Goal: Information Seeking & Learning: Learn about a topic

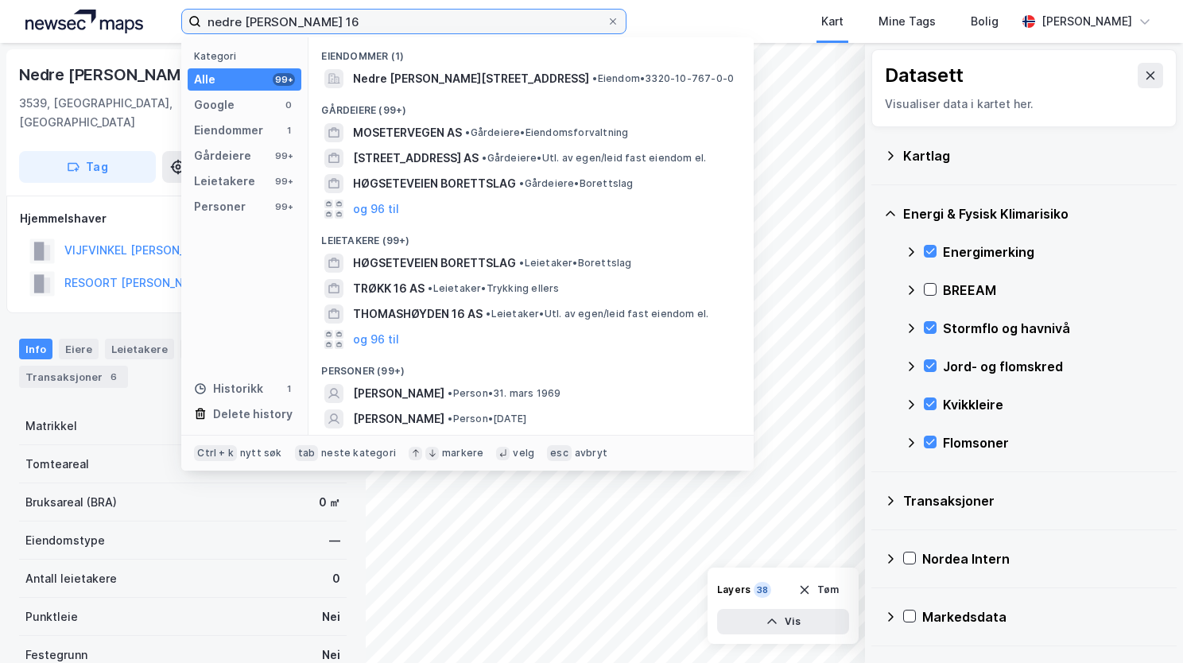
drag, startPoint x: 373, startPoint y: 13, endPoint x: 102, endPoint y: 68, distance: 276.5
click at [102, 68] on div "nedre høgsetervegen 16 Kategori Alle 99+ Google 0 Eiendommer 1 Gårdeiere 99+ Le…" at bounding box center [591, 331] width 1183 height 663
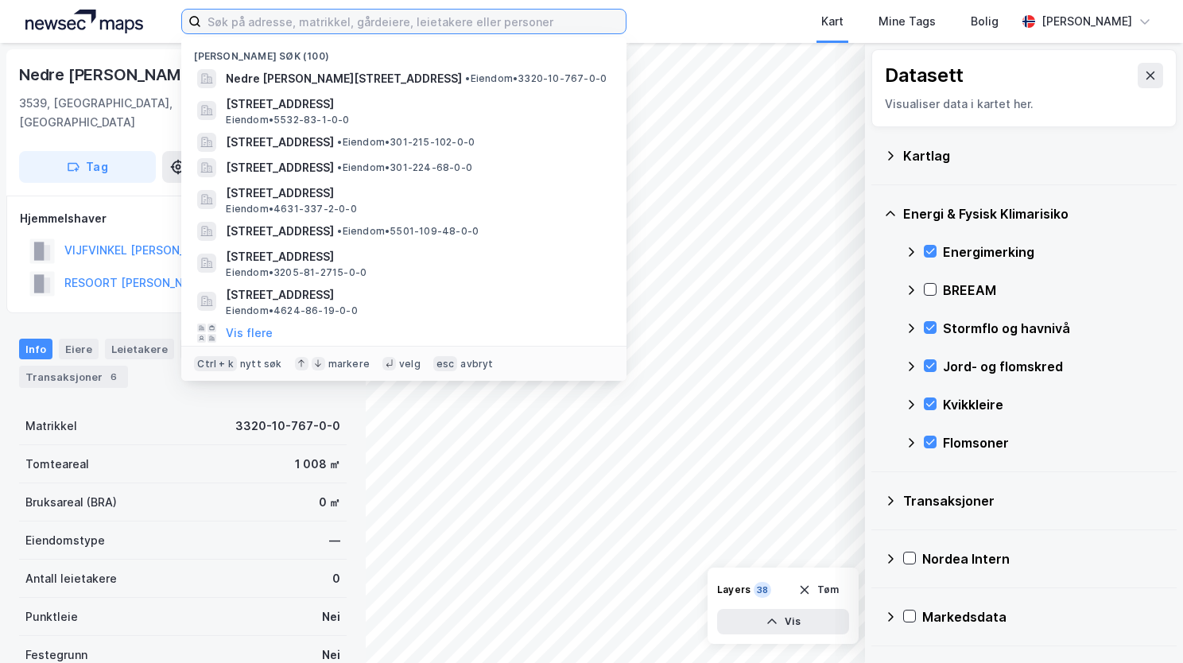
click at [250, 19] on input at bounding box center [413, 22] width 424 height 24
click at [245, 21] on input at bounding box center [413, 22] width 424 height 24
click at [225, 25] on input "R" at bounding box center [403, 22] width 405 height 24
click at [247, 17] on input "R" at bounding box center [403, 22] width 405 height 24
click at [235, 21] on input "R" at bounding box center [403, 22] width 405 height 24
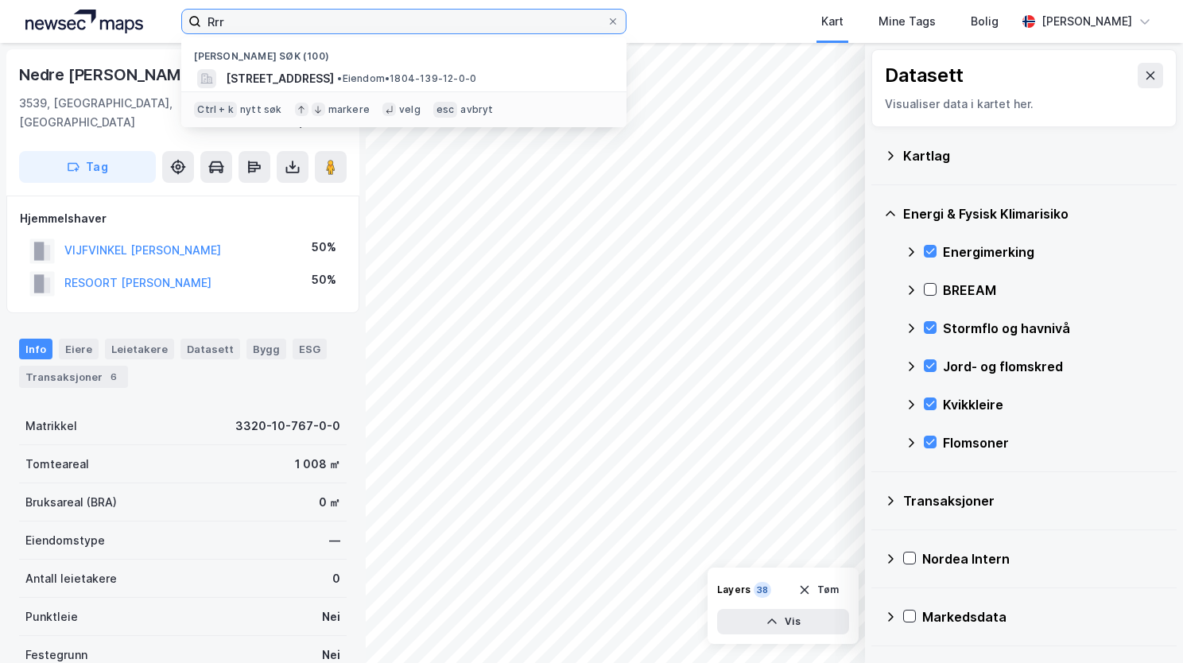
click at [240, 21] on input "Rrr" at bounding box center [403, 22] width 405 height 24
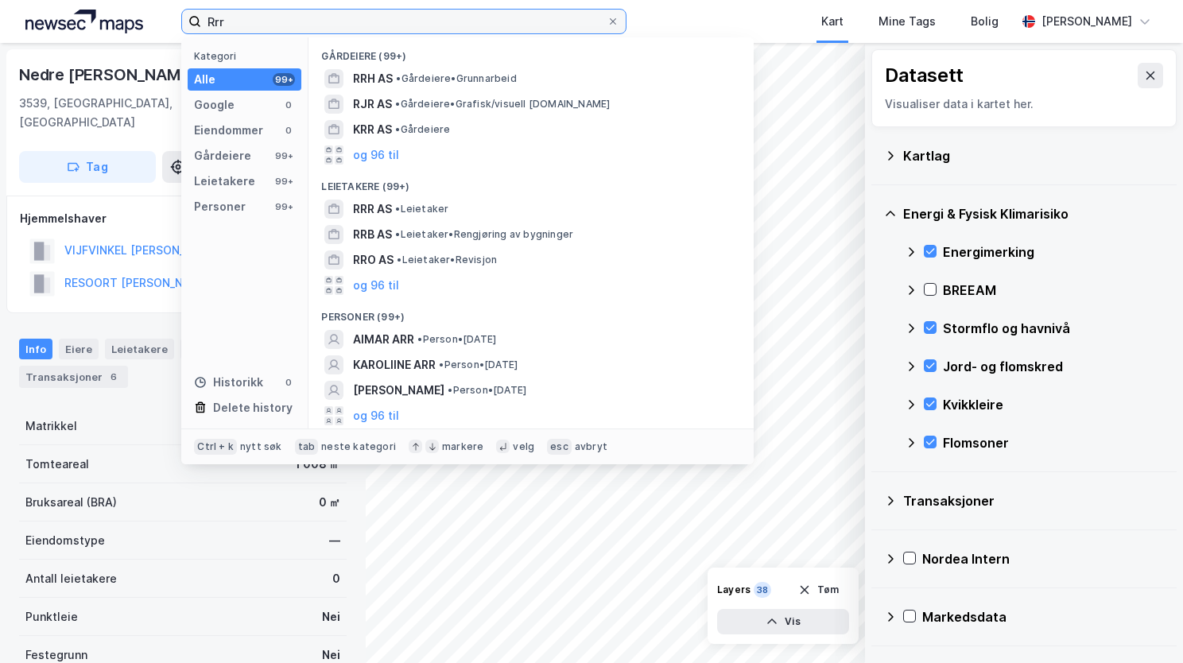
type input "Rrr"
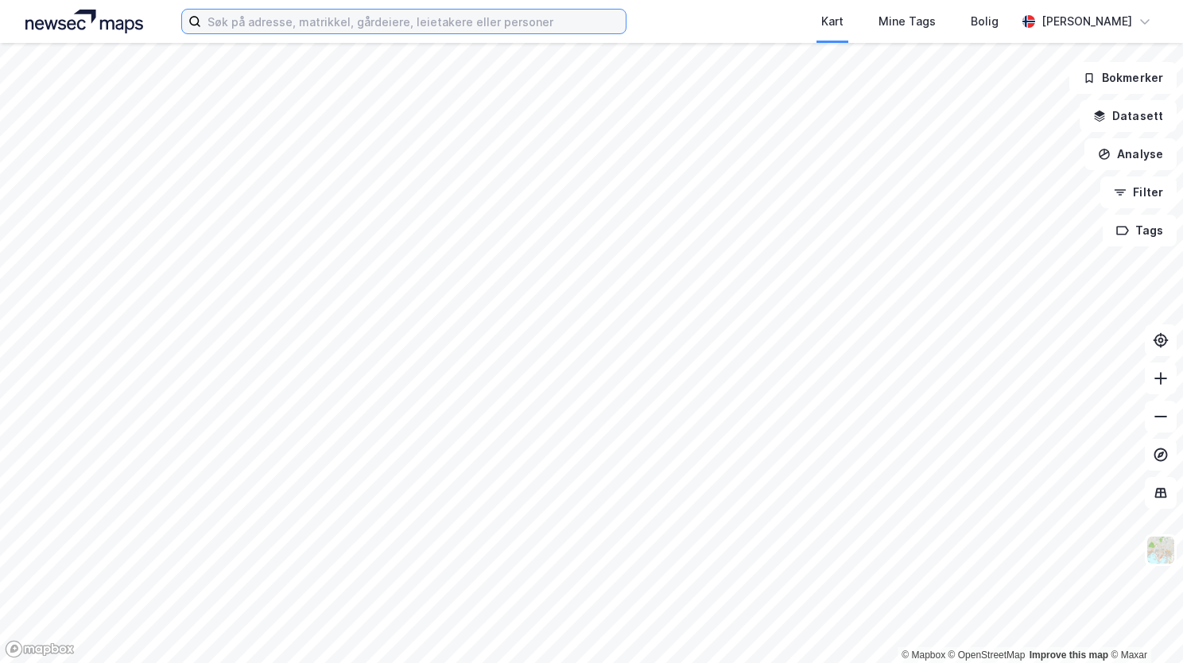
click at [250, 24] on input at bounding box center [413, 22] width 424 height 24
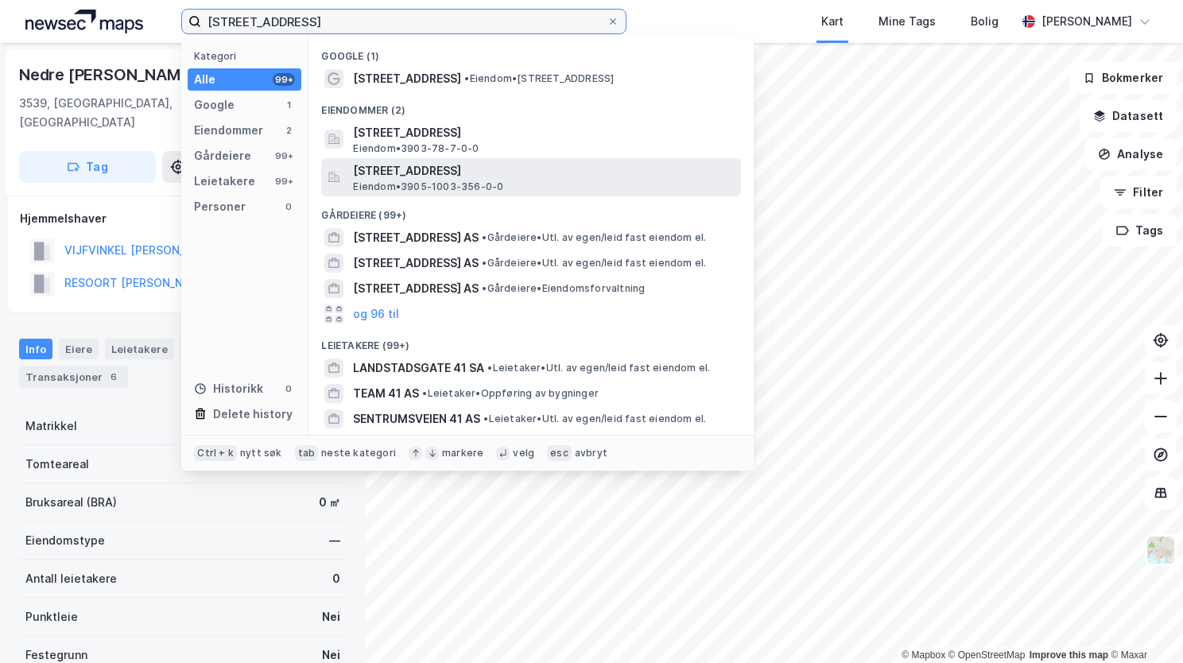
type input "[STREET_ADDRESS]"
click at [521, 165] on span "[STREET_ADDRESS]" at bounding box center [544, 170] width 382 height 19
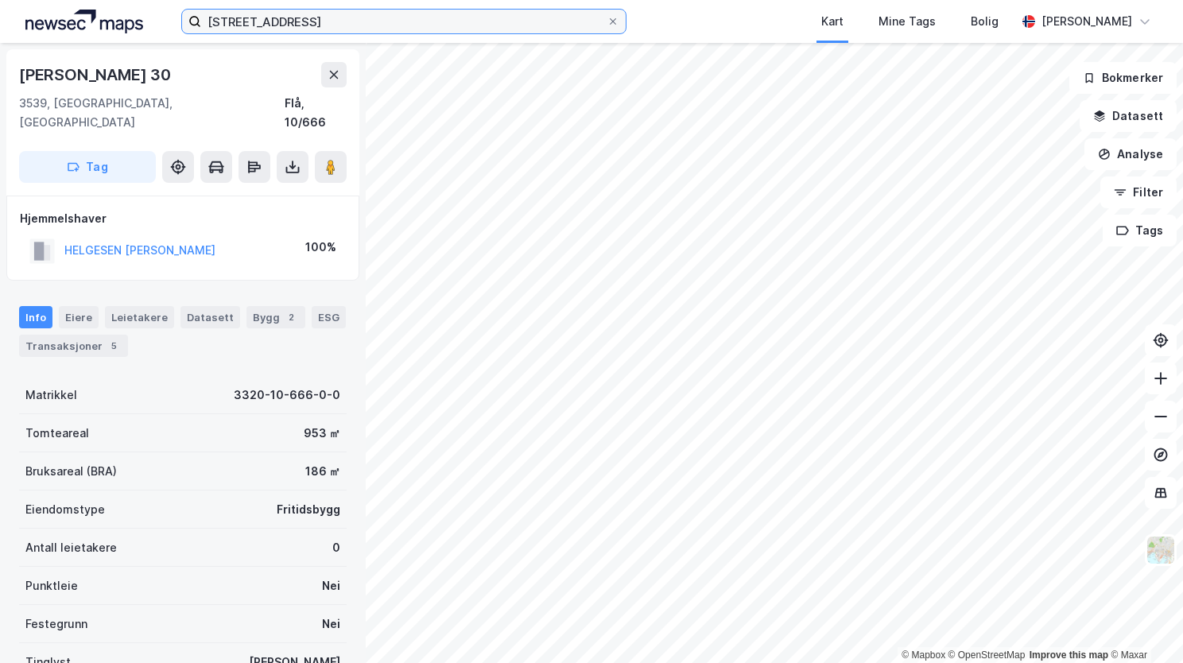
click at [374, 10] on input "[STREET_ADDRESS]" at bounding box center [403, 22] width 405 height 24
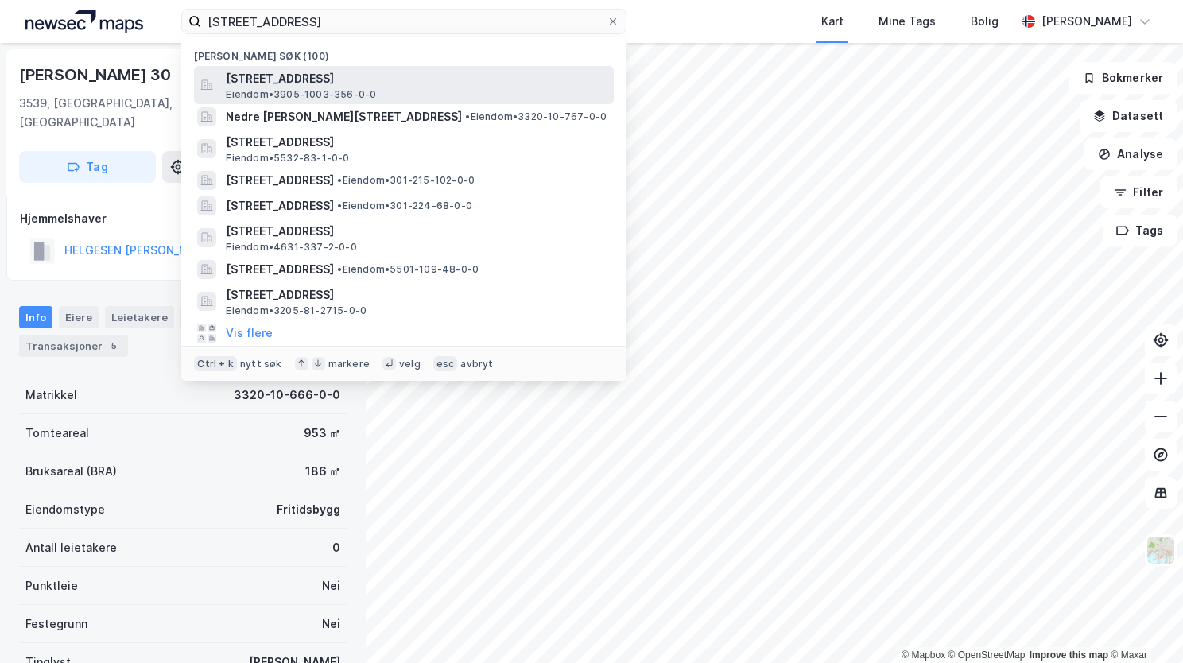
click at [362, 85] on span "[STREET_ADDRESS]" at bounding box center [417, 78] width 382 height 19
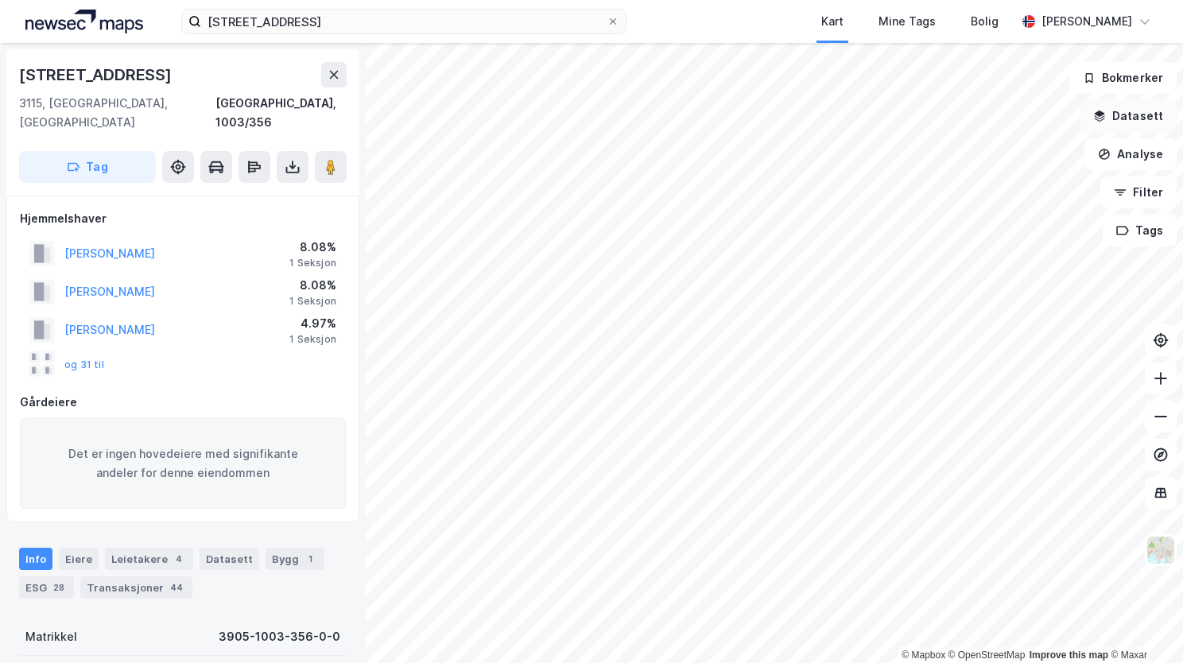
click at [1120, 116] on button "Datasett" at bounding box center [1127, 116] width 97 height 32
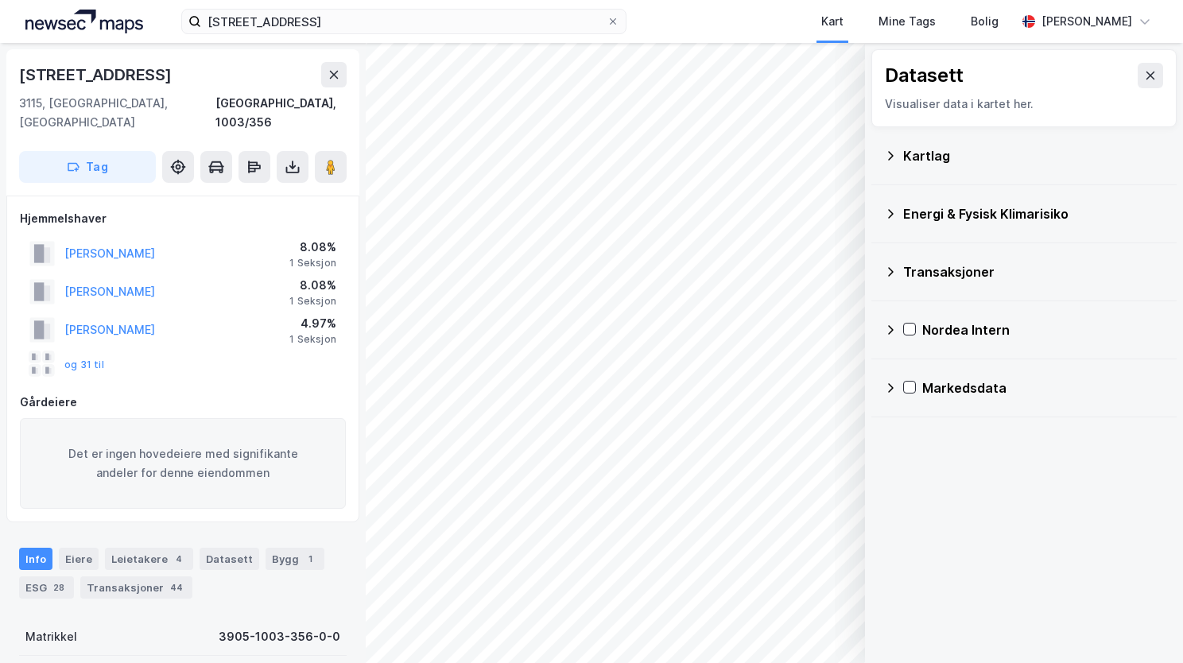
click at [894, 152] on icon at bounding box center [890, 155] width 13 height 13
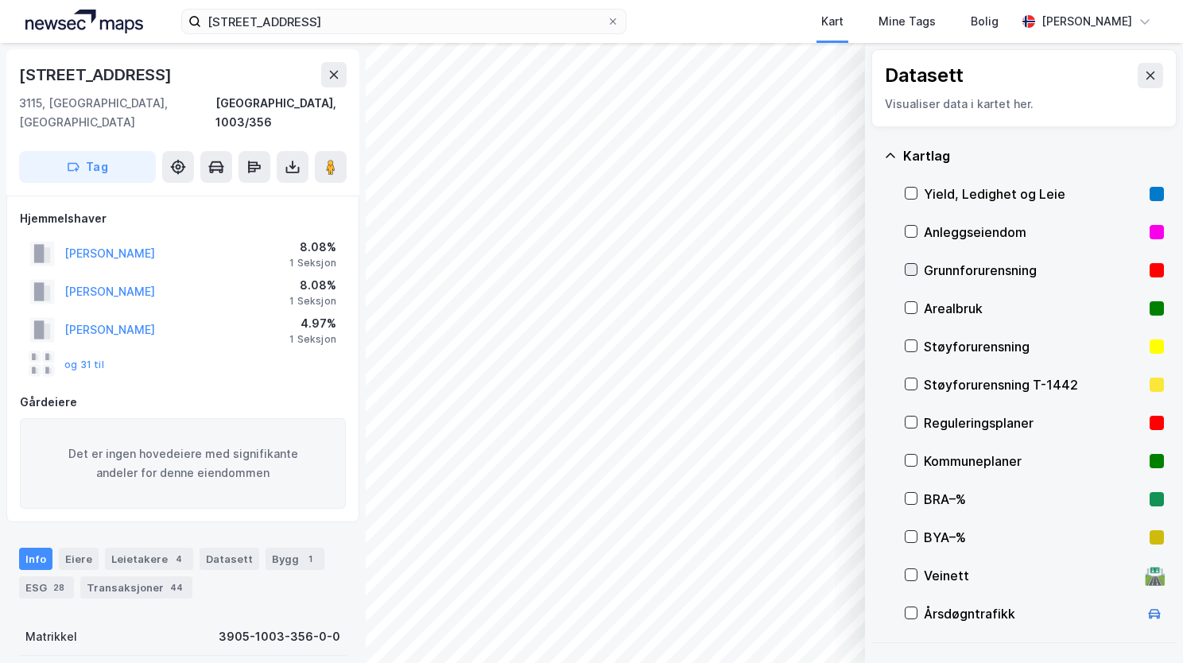
click at [909, 264] on icon at bounding box center [910, 269] width 11 height 11
click at [776, 622] on icon "button" at bounding box center [771, 621] width 13 height 13
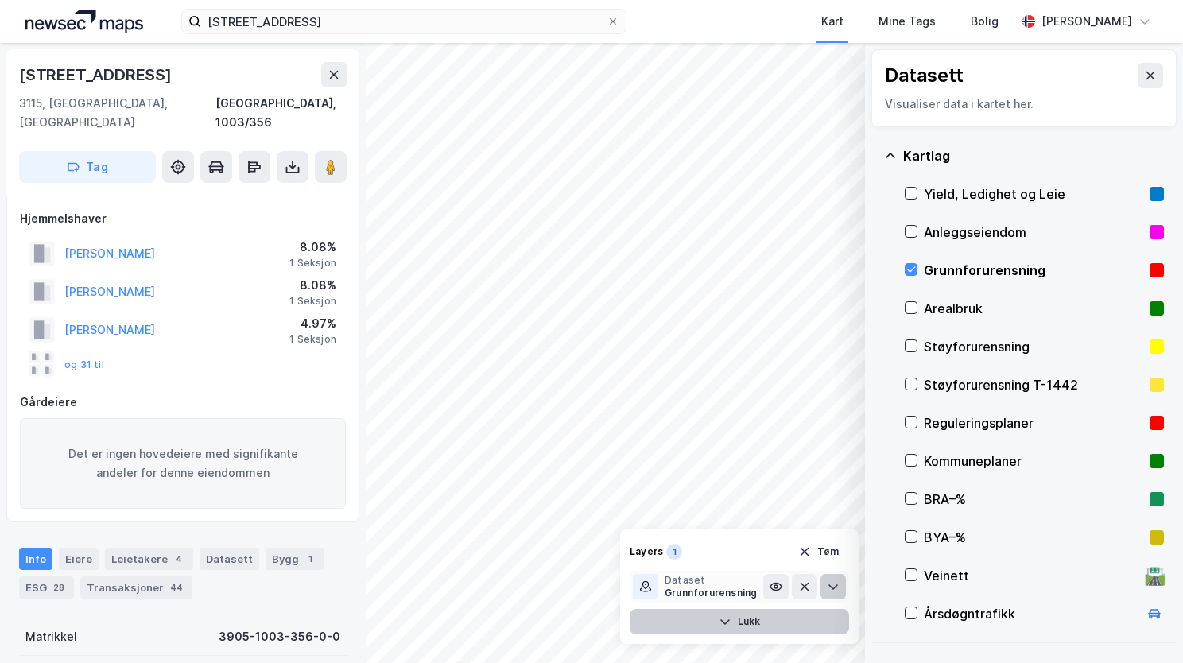
click at [830, 583] on icon at bounding box center [833, 586] width 13 height 13
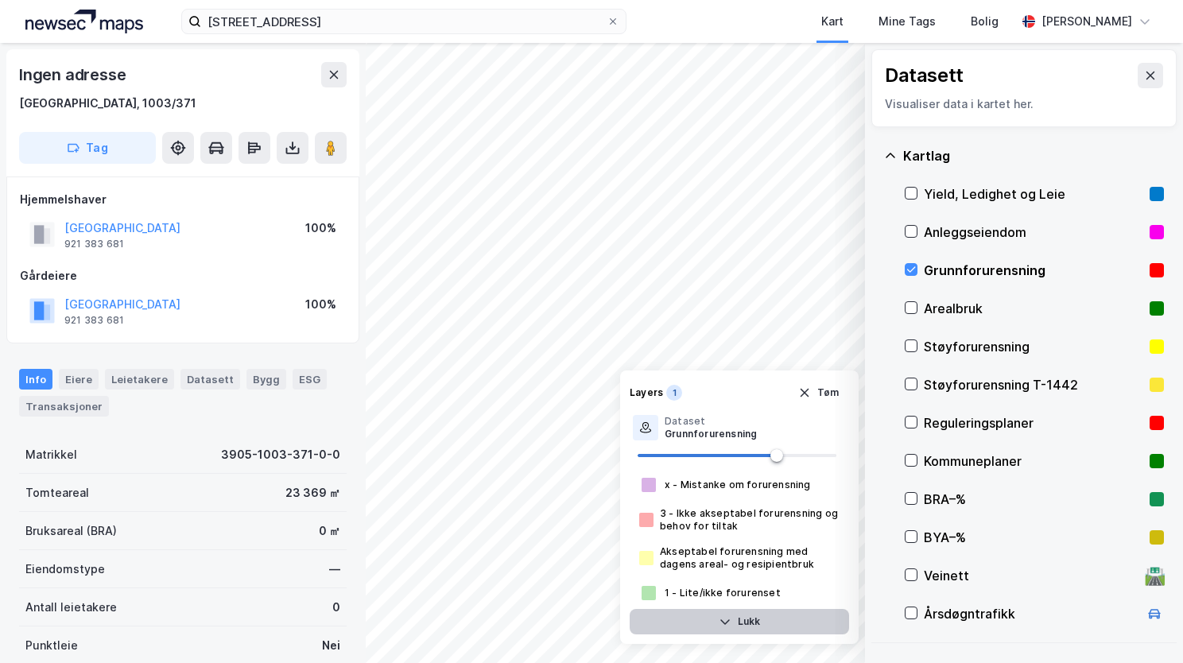
click at [738, 625] on button "Lukk" at bounding box center [739, 621] width 219 height 25
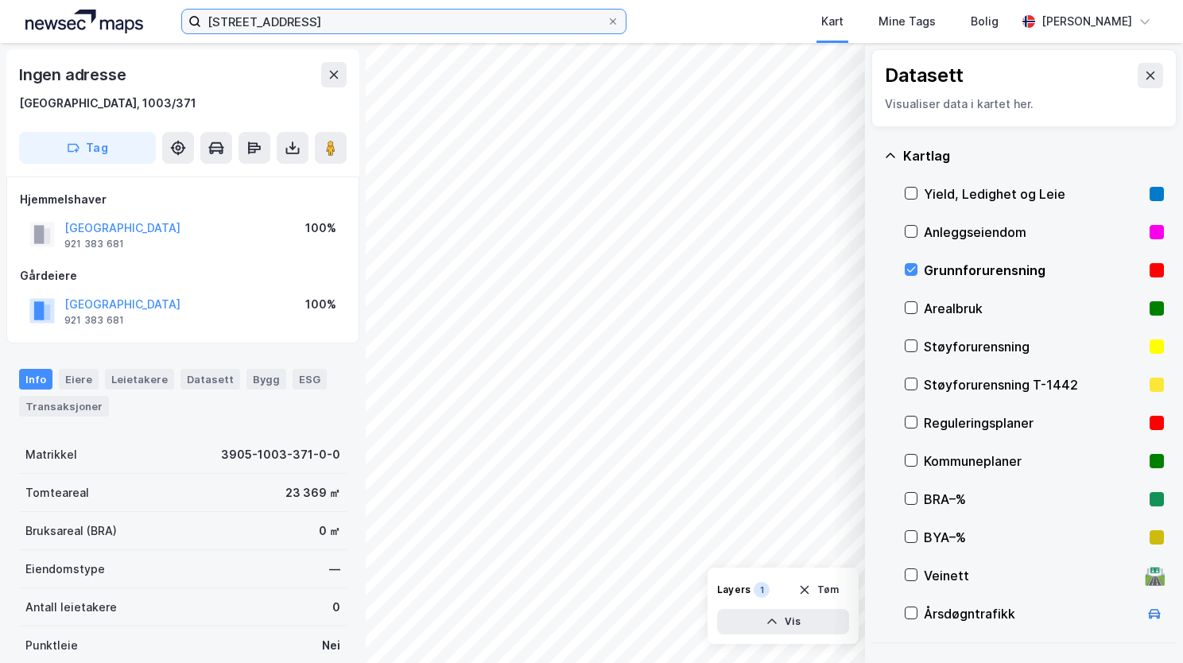
click at [308, 18] on input "[STREET_ADDRESS]" at bounding box center [403, 22] width 405 height 24
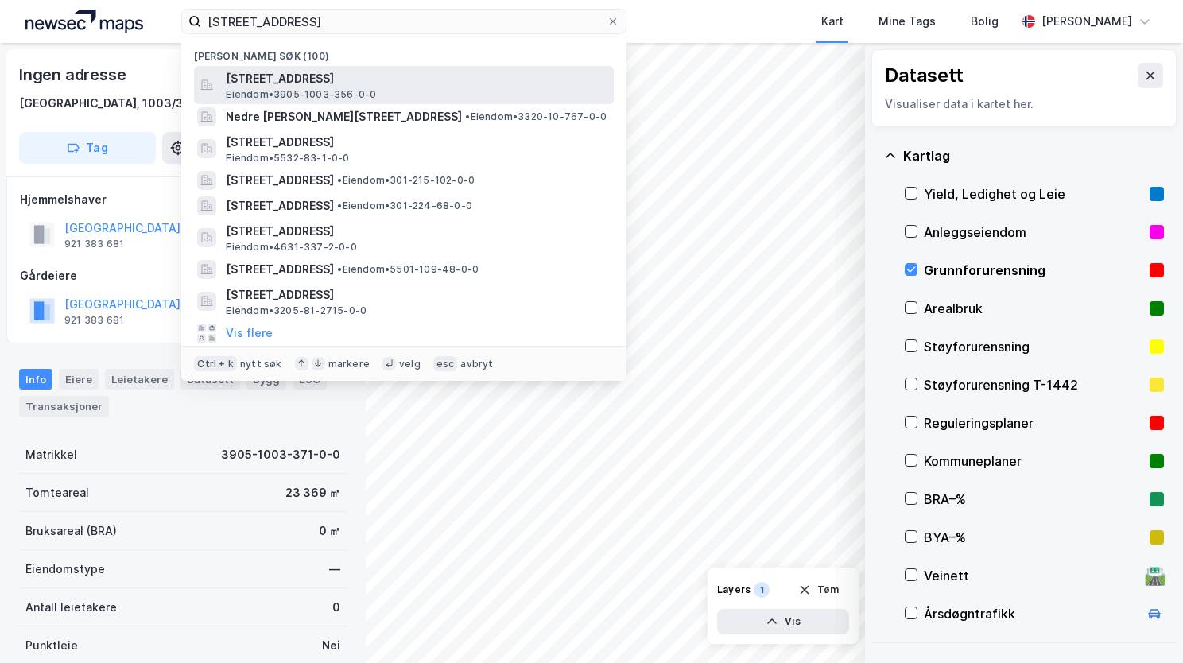
click at [314, 82] on span "[STREET_ADDRESS]" at bounding box center [417, 78] width 382 height 19
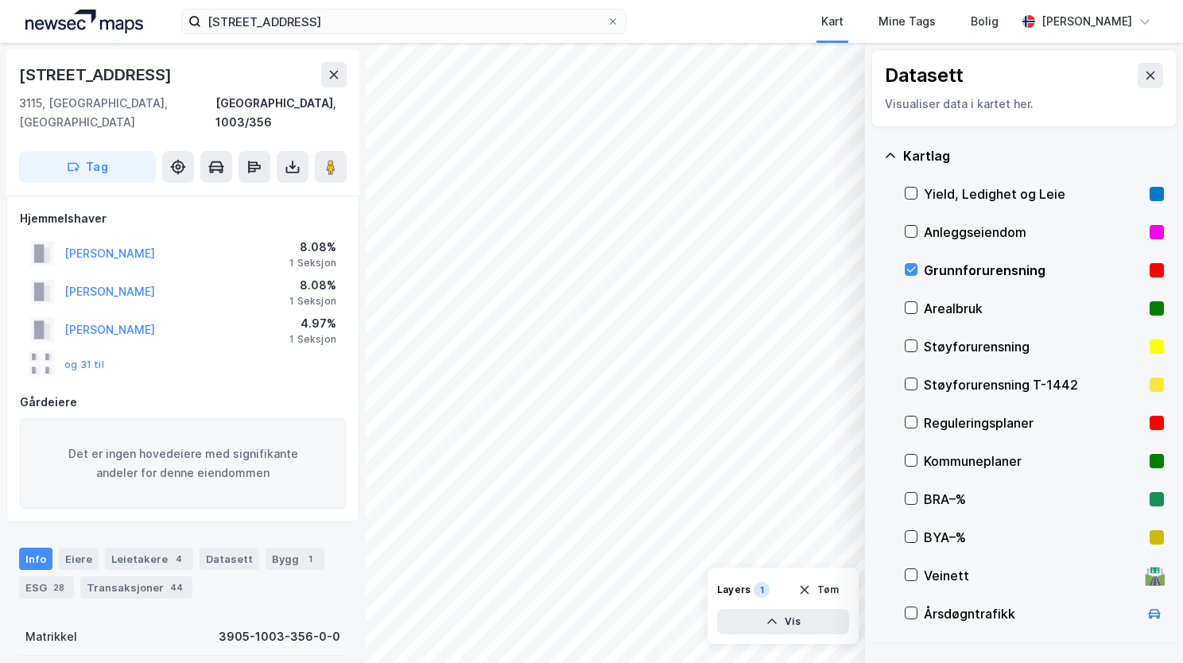
click at [891, 157] on icon at bounding box center [890, 155] width 13 height 13
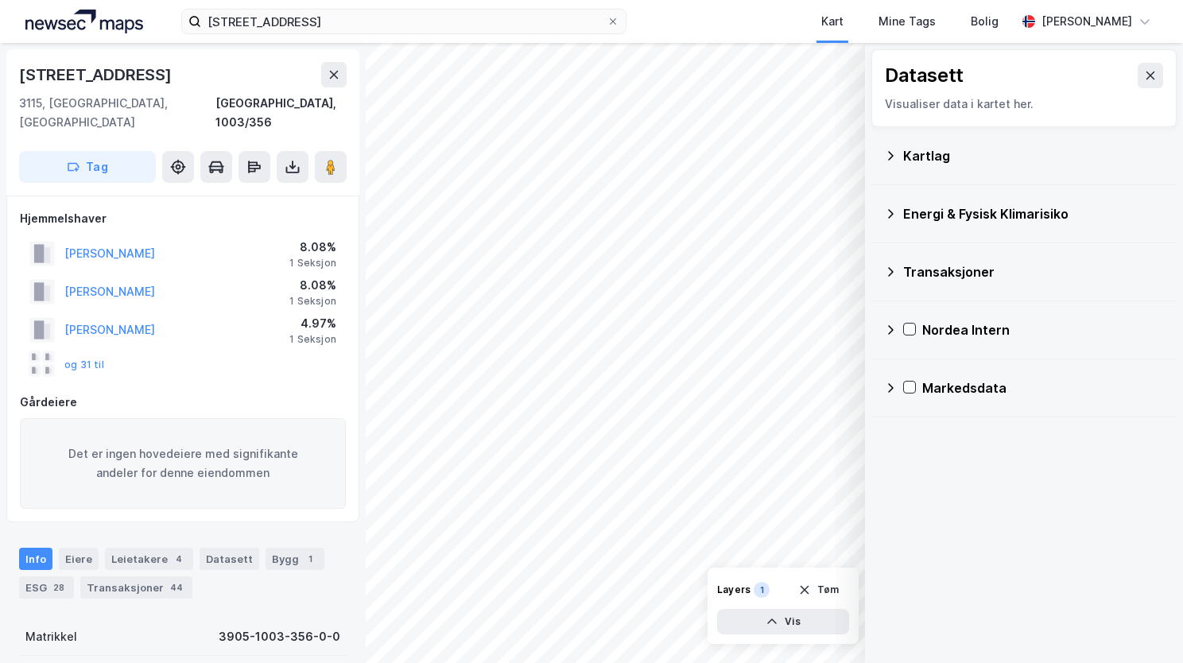
click at [889, 215] on icon at bounding box center [890, 213] width 13 height 13
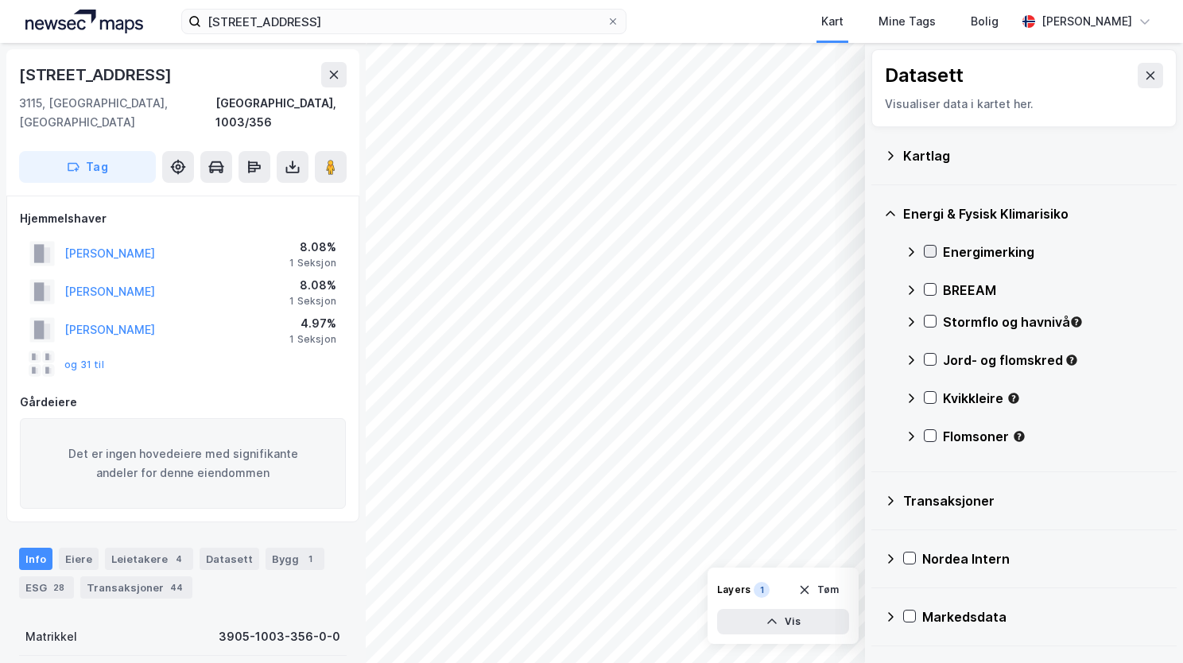
click at [928, 248] on icon at bounding box center [929, 251] width 11 height 11
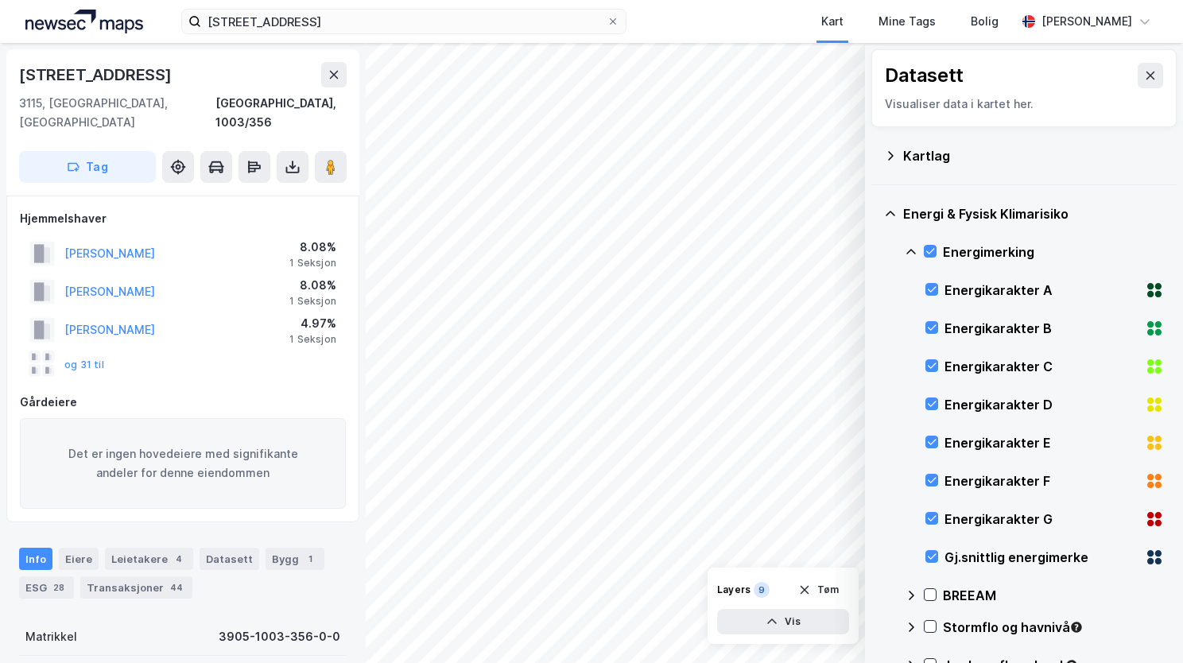
click at [916, 246] on icon at bounding box center [911, 252] width 13 height 13
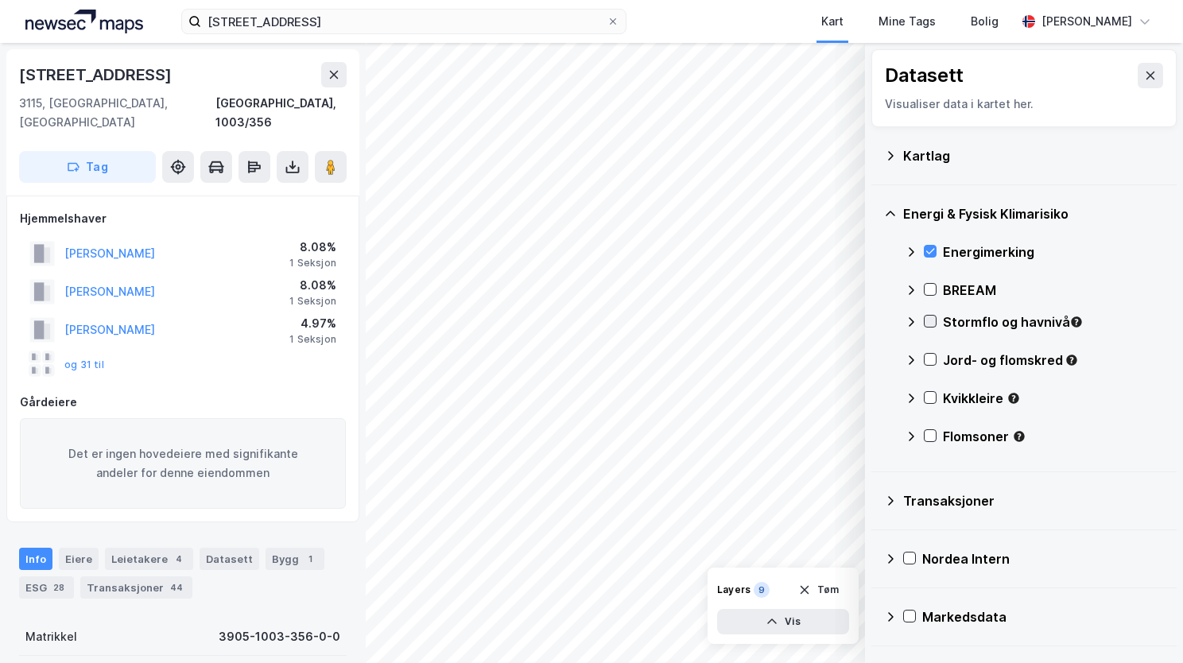
click at [925, 323] on icon at bounding box center [929, 321] width 11 height 11
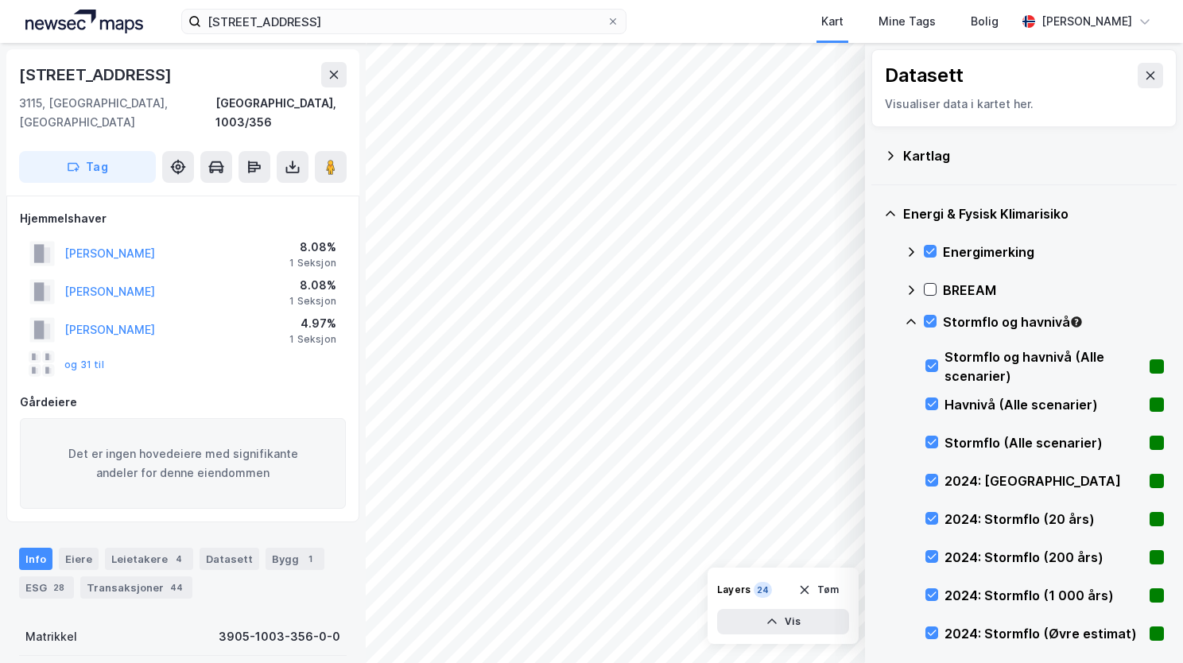
click at [911, 320] on icon at bounding box center [911, 322] width 10 height 6
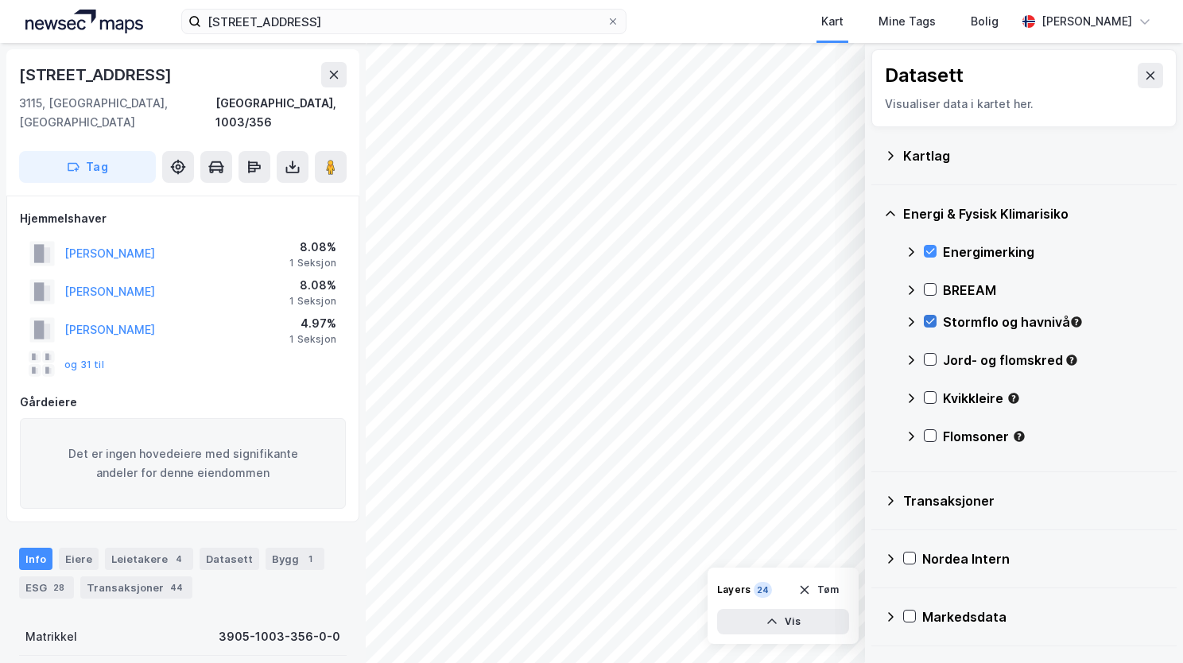
click at [933, 321] on icon at bounding box center [929, 321] width 11 height 11
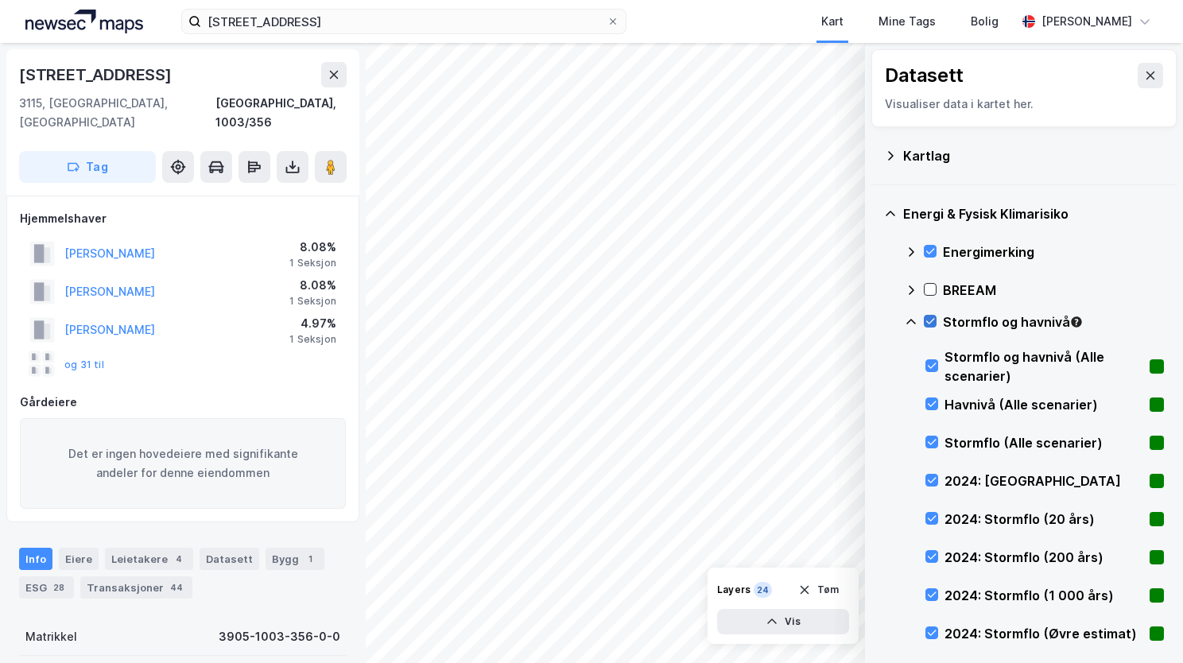
click at [933, 321] on icon at bounding box center [929, 321] width 11 height 11
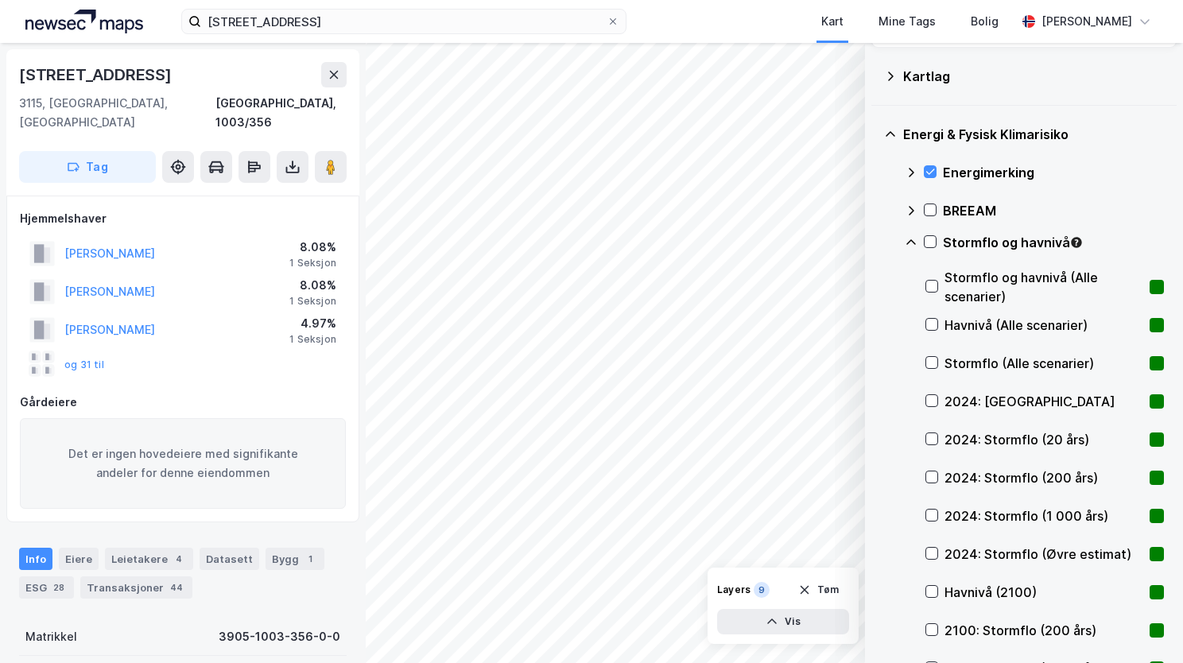
scroll to position [159, 0]
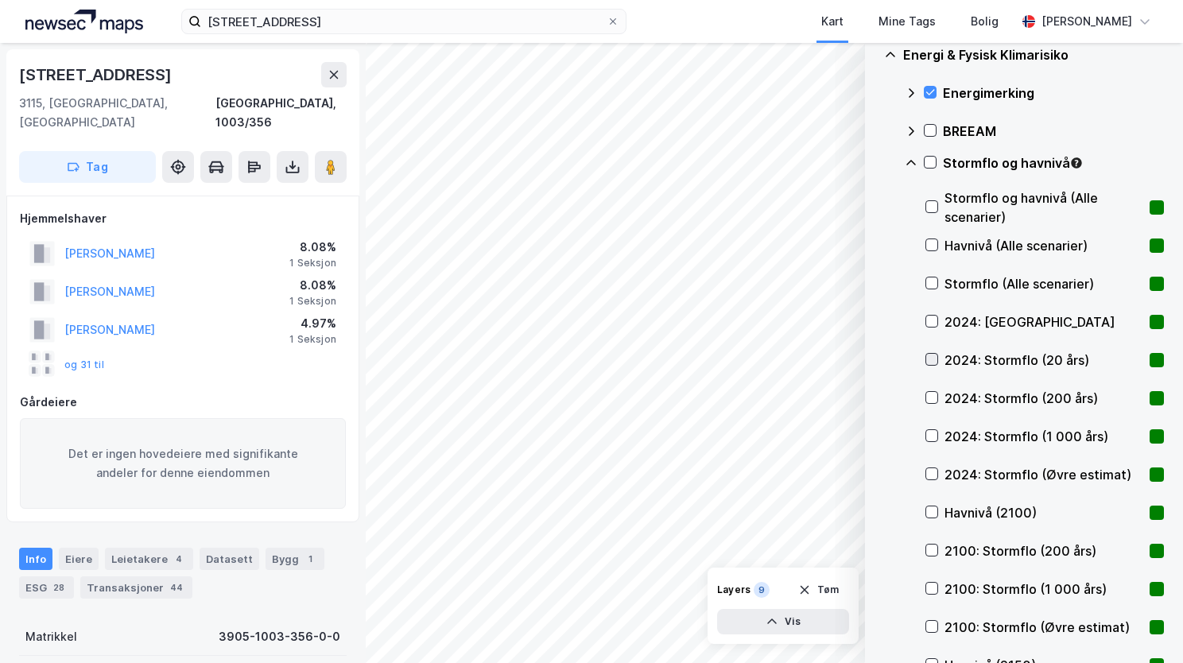
click at [932, 360] on icon at bounding box center [931, 359] width 11 height 11
click at [929, 552] on icon at bounding box center [931, 549] width 11 height 11
click at [929, 552] on icon at bounding box center [932, 551] width 9 height 6
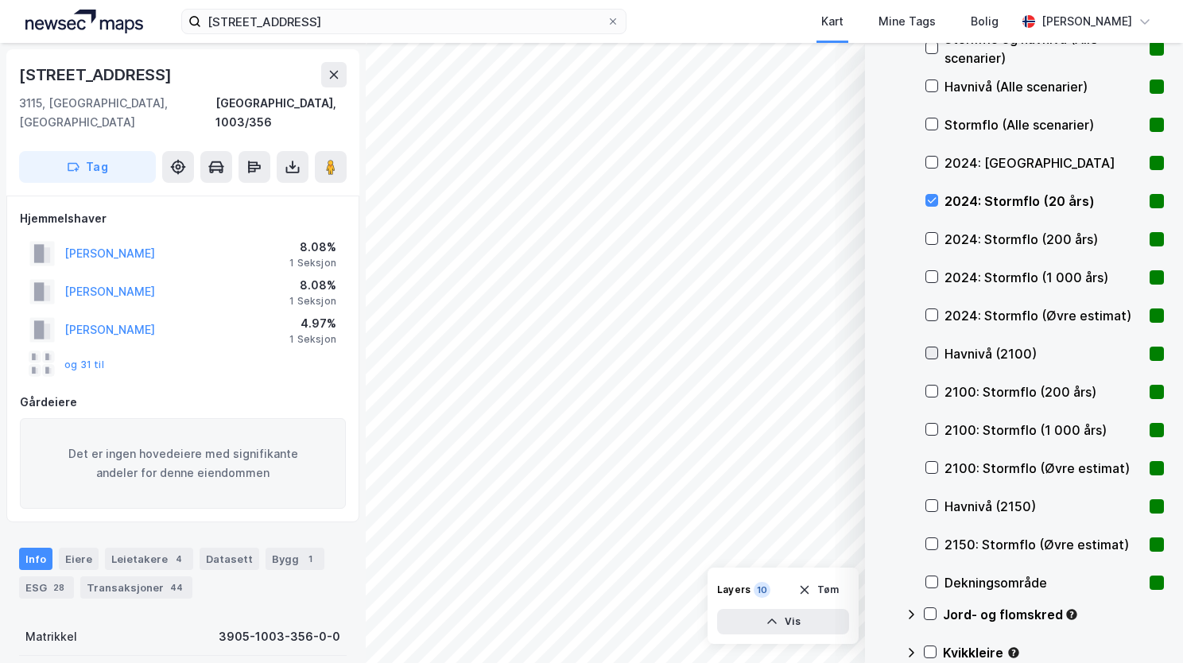
scroll to position [397, 0]
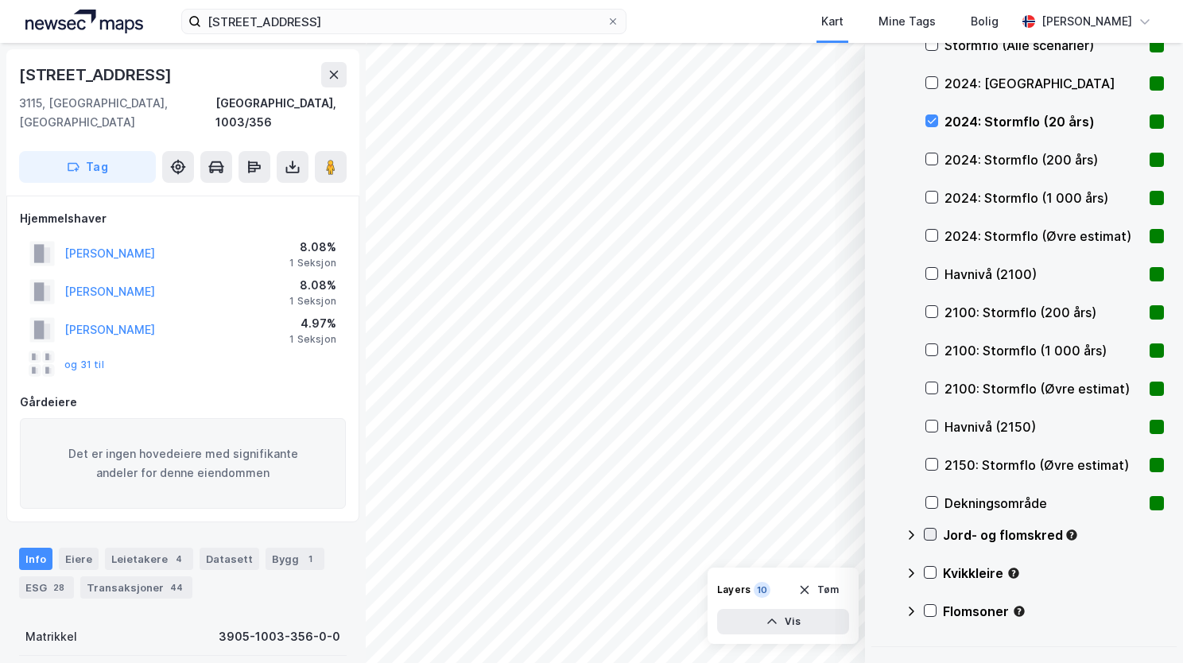
click at [929, 534] on icon at bounding box center [929, 534] width 11 height 11
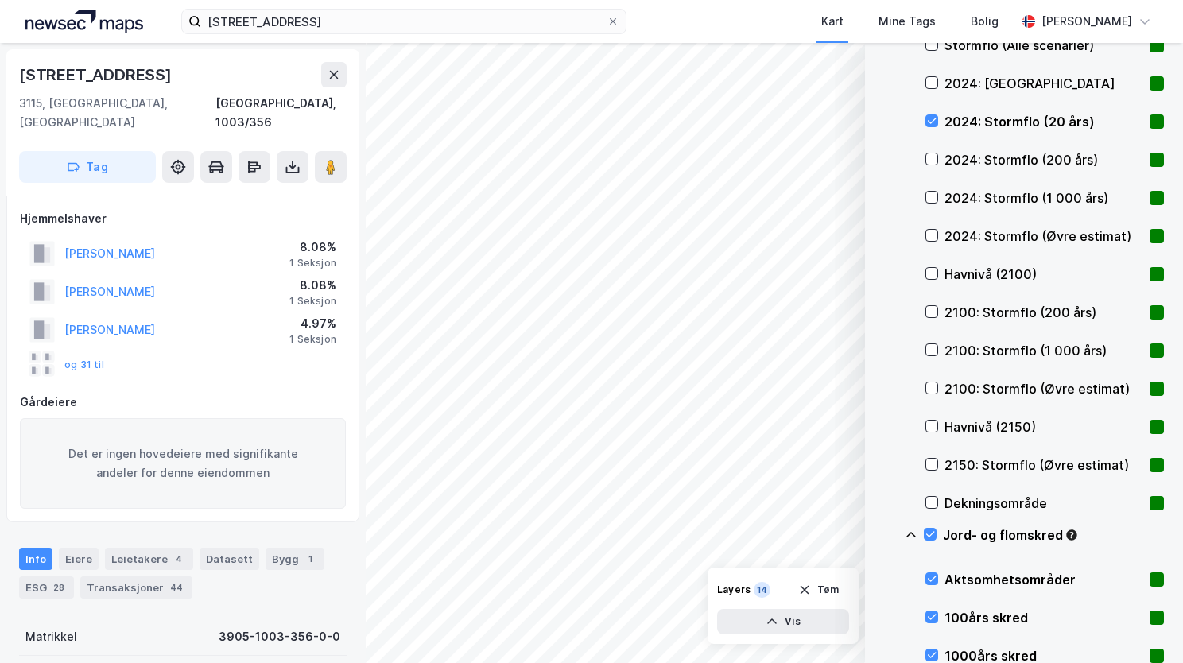
click at [916, 534] on icon at bounding box center [911, 535] width 13 height 13
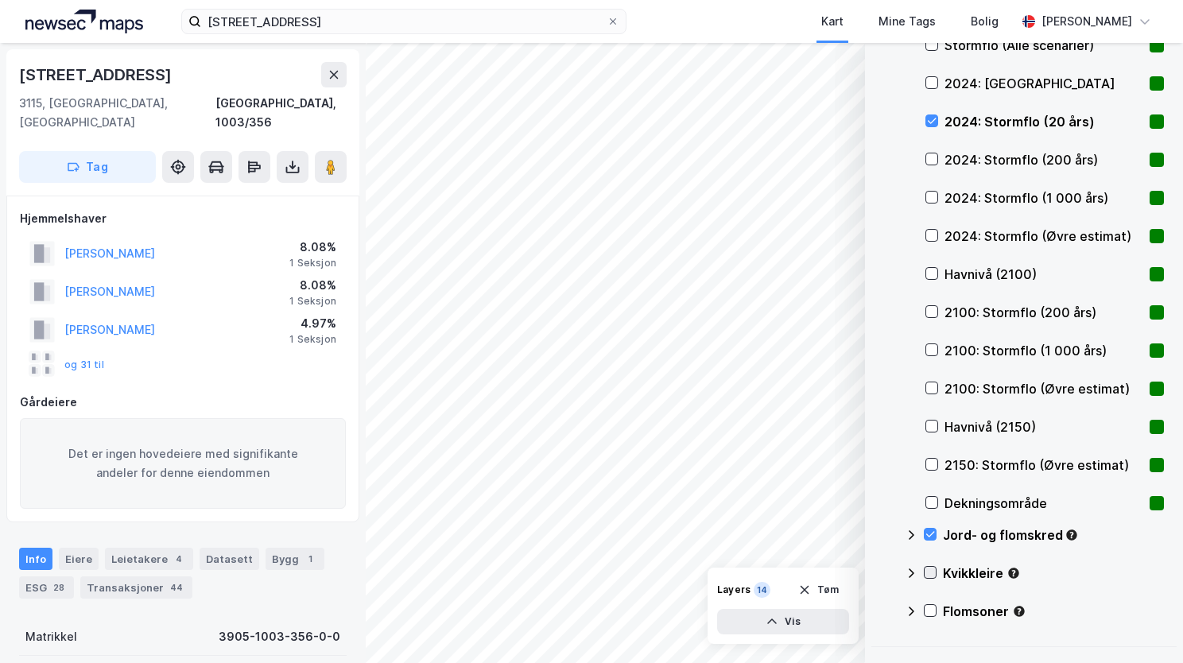
click at [931, 569] on icon at bounding box center [929, 572] width 11 height 11
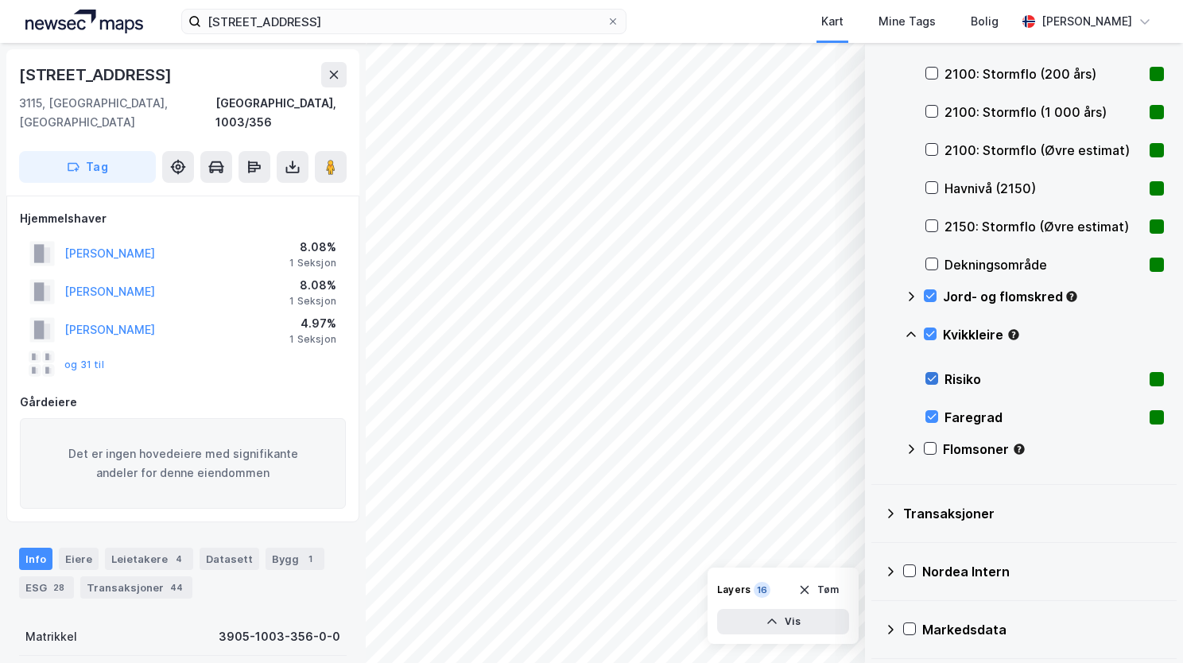
click at [935, 377] on icon at bounding box center [931, 378] width 11 height 11
click at [933, 420] on icon at bounding box center [931, 416] width 11 height 11
click at [933, 418] on icon at bounding box center [931, 416] width 11 height 11
click at [932, 376] on icon at bounding box center [931, 378] width 11 height 11
drag, startPoint x: 912, startPoint y: 335, endPoint x: 925, endPoint y: 374, distance: 40.2
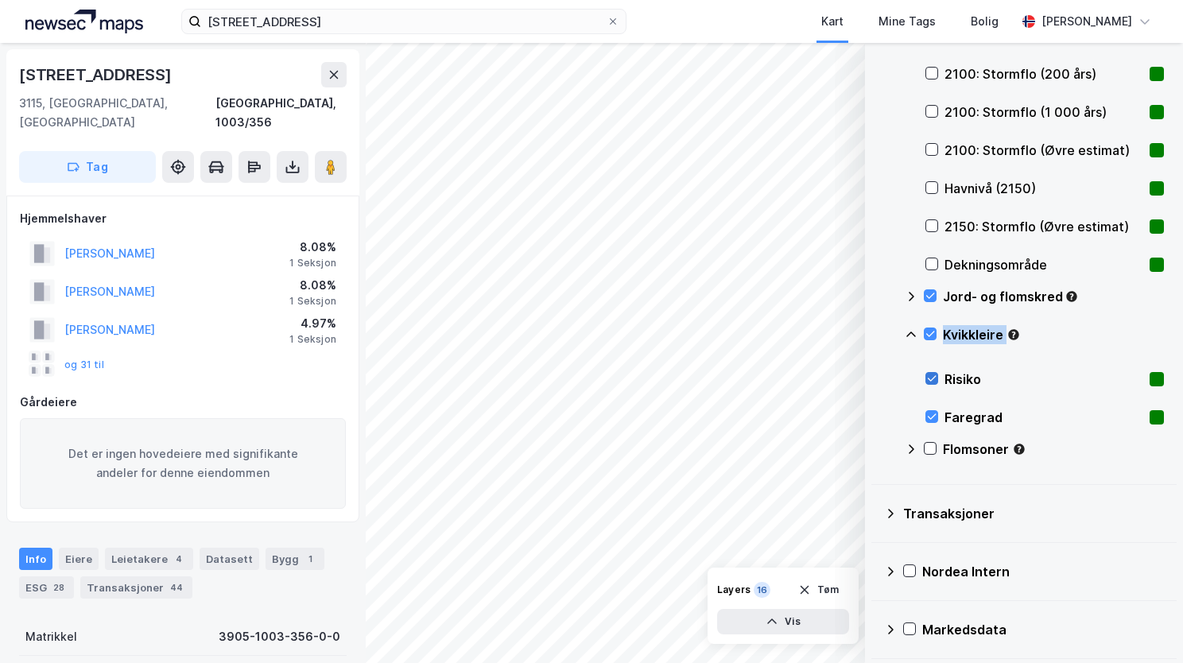
click at [925, 374] on div "Energimerking BREEAM Stormflo og havnivå Stormflo og havnivå (Alle scenarier) H…" at bounding box center [1034, 35] width 259 height 877
click at [925, 377] on div "Energimerking BREEAM Stormflo og havnivå Stormflo og havnivå (Alle scenarier) H…" at bounding box center [1034, 35] width 259 height 877
click at [929, 380] on icon at bounding box center [932, 379] width 9 height 6
click at [932, 377] on icon at bounding box center [931, 378] width 11 height 11
click at [909, 335] on icon at bounding box center [911, 334] width 13 height 13
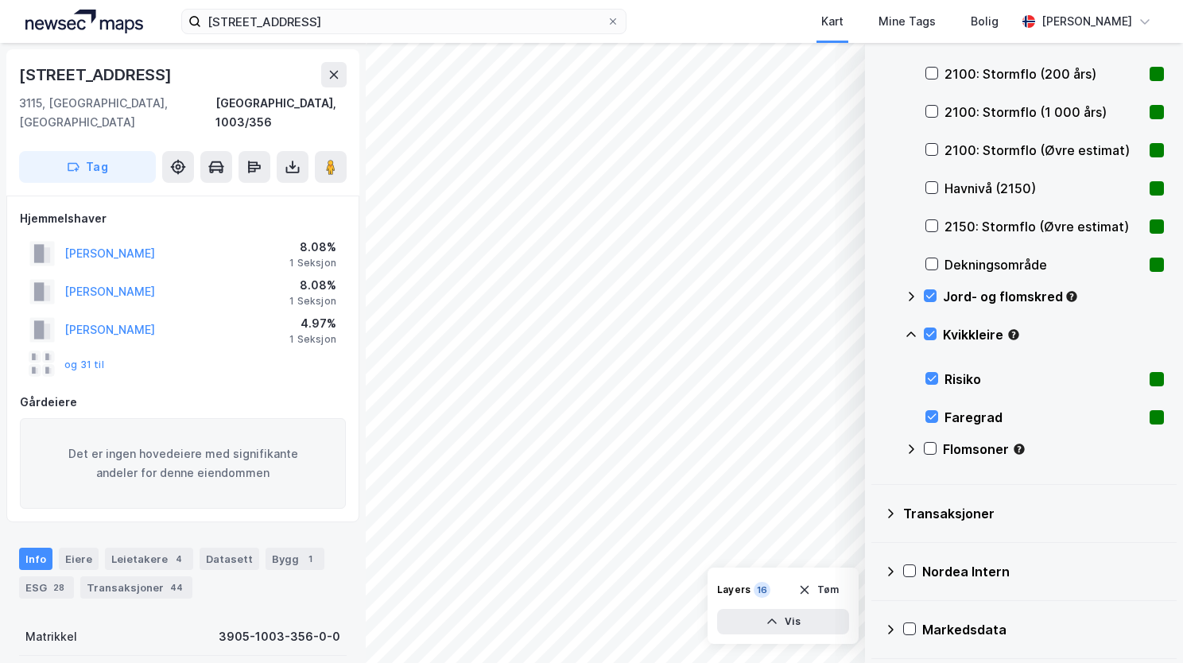
scroll to position [560, 0]
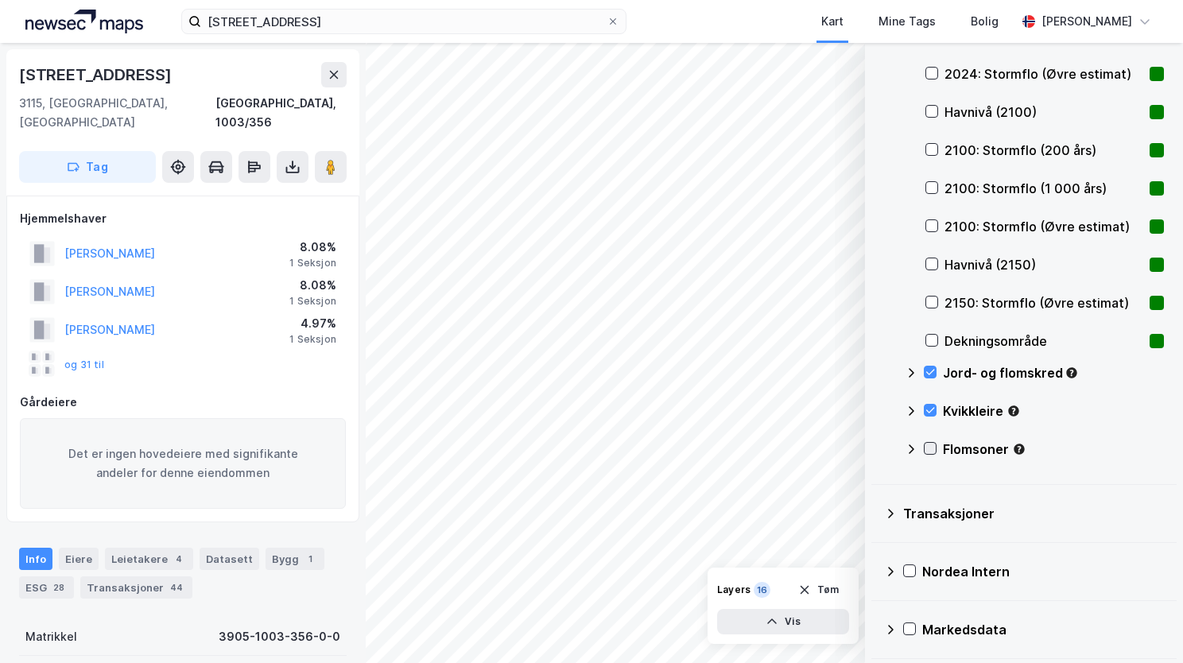
click at [928, 449] on icon at bounding box center [930, 449] width 9 height 6
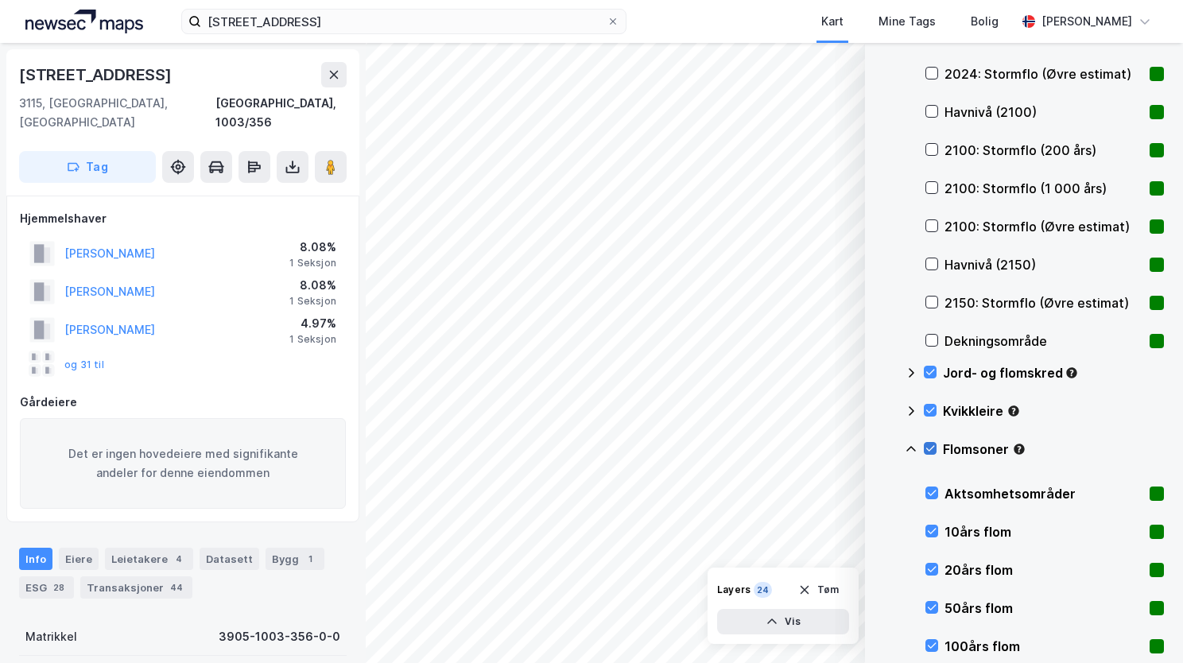
scroll to position [636, 0]
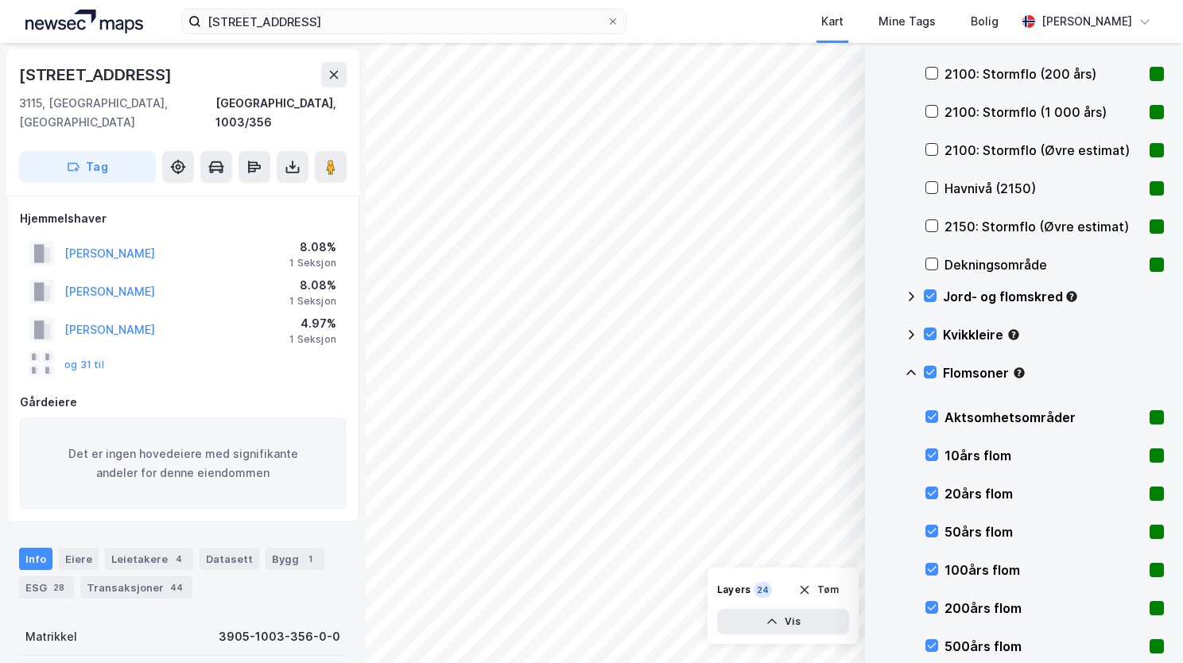
click at [908, 369] on icon at bounding box center [911, 372] width 13 height 13
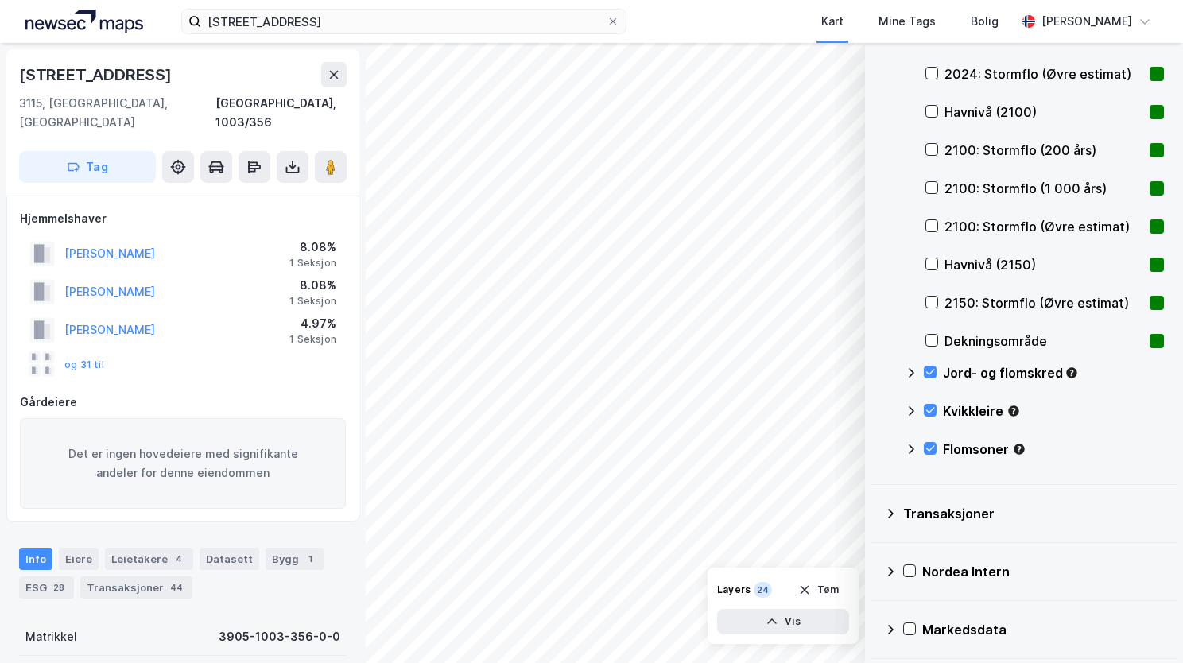
scroll to position [162, 0]
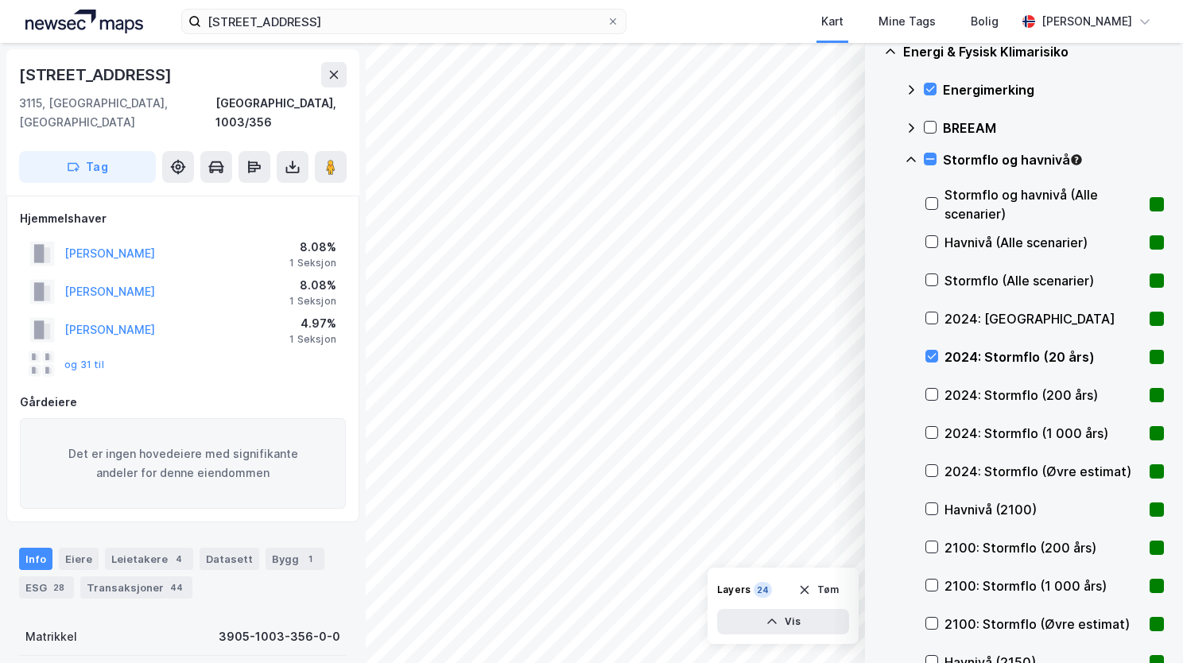
click at [911, 160] on icon at bounding box center [911, 159] width 13 height 13
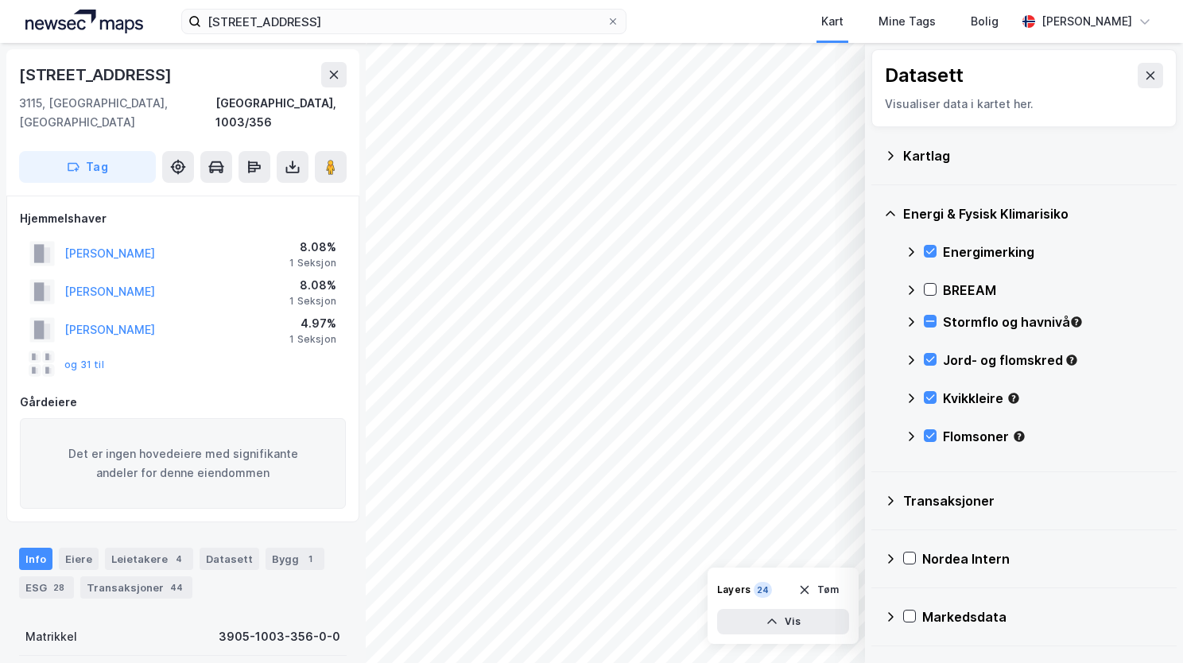
scroll to position [0, 0]
